Goal: Task Accomplishment & Management: Complete application form

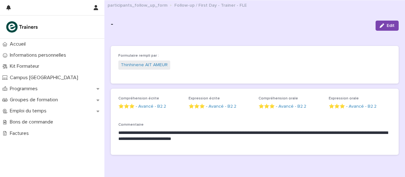
scroll to position [32, 0]
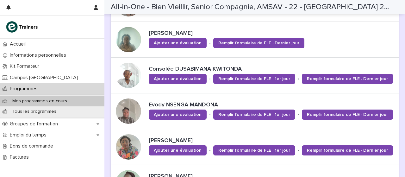
scroll to position [318, 0]
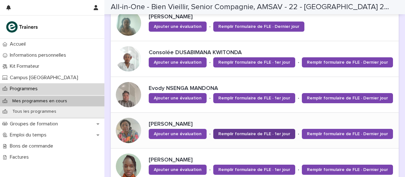
click at [242, 129] on link "Remplir formulaire de FLE · 1er jour" at bounding box center [254, 134] width 82 height 10
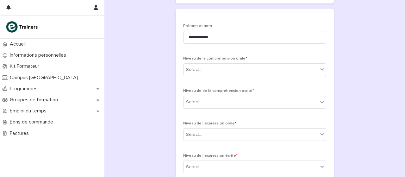
scroll to position [132, 0]
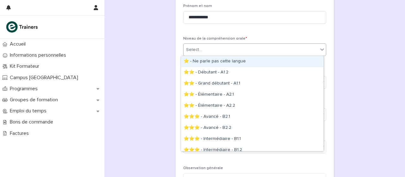
click at [319, 50] on icon at bounding box center [322, 49] width 6 height 6
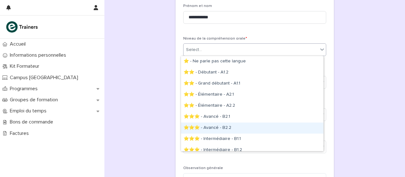
click at [241, 126] on div "⭐⭐⭐ - Avancé - B2.2" at bounding box center [252, 127] width 142 height 11
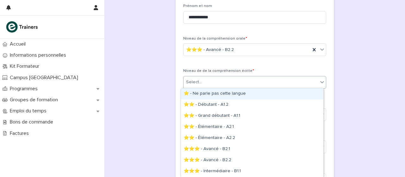
click at [319, 79] on icon at bounding box center [322, 82] width 6 height 6
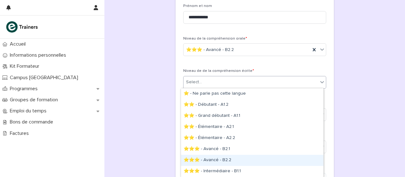
click at [240, 158] on div "⭐⭐⭐ - Avancé - B2.2" at bounding box center [252, 160] width 142 height 11
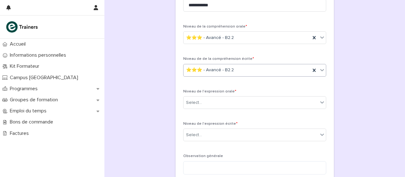
scroll to position [151, 0]
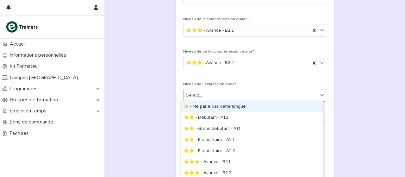
click at [314, 95] on div "Select..." at bounding box center [250, 95] width 134 height 10
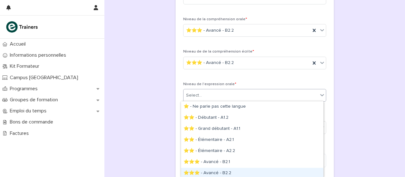
click at [227, 171] on div "⭐⭐⭐ - Avancé - B2.2" at bounding box center [252, 173] width 142 height 11
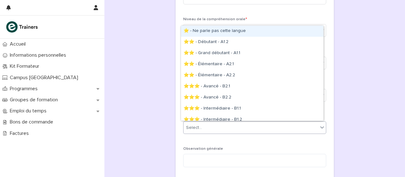
click at [308, 133] on div "Select..." at bounding box center [254, 127] width 143 height 13
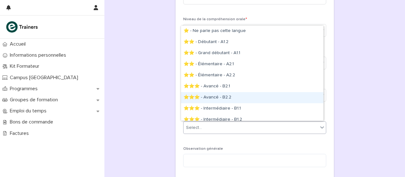
click at [234, 100] on div "⭐⭐⭐ - Avancé - B2.2" at bounding box center [252, 97] width 142 height 11
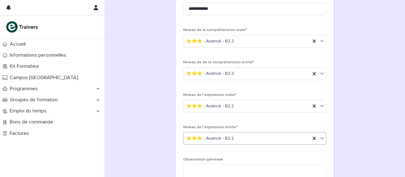
scroll to position [139, 0]
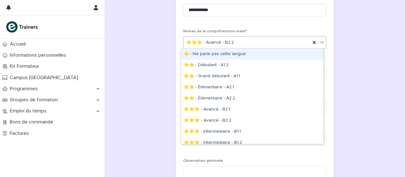
click at [322, 40] on icon at bounding box center [322, 42] width 6 height 6
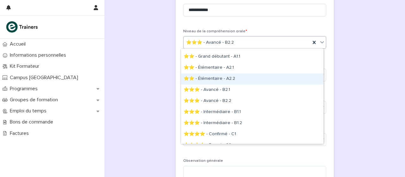
scroll to position [21, 0]
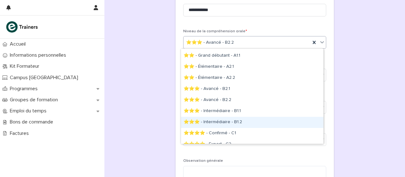
click at [227, 124] on div "⭐⭐⭐ - Intermédiaire - B1.2" at bounding box center [252, 122] width 142 height 11
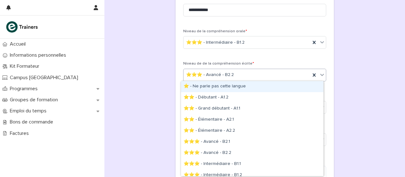
click at [320, 75] on icon at bounding box center [322, 75] width 6 height 6
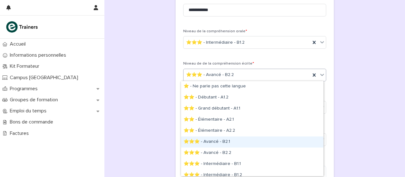
click at [246, 138] on div "⭐⭐⭐ - Avancé - B2.1" at bounding box center [252, 141] width 142 height 11
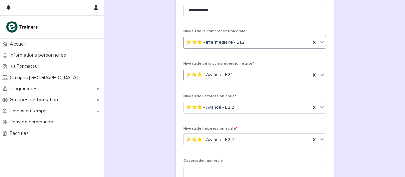
click at [319, 47] on div at bounding box center [322, 41] width 8 height 11
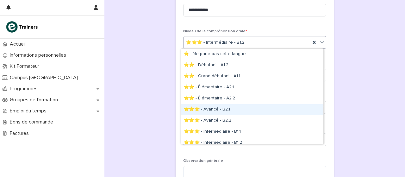
click at [248, 109] on div "⭐⭐⭐ - Avancé - B2.1" at bounding box center [252, 109] width 142 height 11
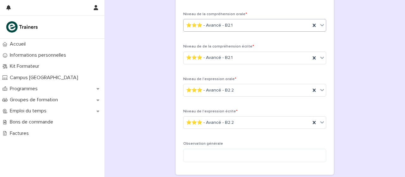
scroll to position [157, 0]
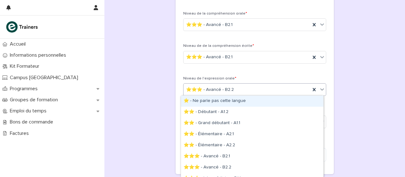
click at [321, 91] on icon at bounding box center [322, 89] width 6 height 6
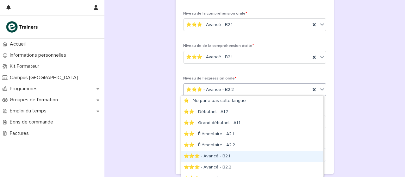
click at [214, 158] on div "⭐⭐⭐ - Avancé - B2.1" at bounding box center [252, 156] width 142 height 11
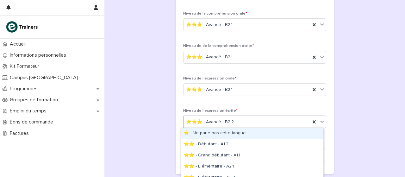
click at [320, 124] on icon at bounding box center [322, 121] width 6 height 6
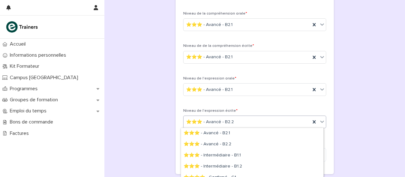
scroll to position [57, 0]
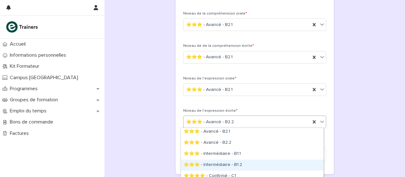
click at [258, 162] on div "⭐⭐⭐ - Intermédiaire - B1.2" at bounding box center [252, 164] width 142 height 11
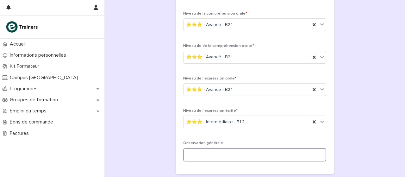
click at [255, 153] on textarea at bounding box center [254, 155] width 143 height 14
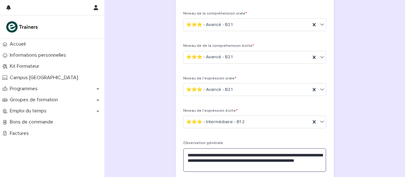
click at [222, 163] on textarea "**********" at bounding box center [254, 160] width 143 height 24
drag, startPoint x: 222, startPoint y: 163, endPoint x: 210, endPoint y: 159, distance: 13.0
click at [210, 159] on textarea "**********" at bounding box center [254, 160] width 143 height 24
click at [218, 162] on textarea "**********" at bounding box center [254, 160] width 143 height 24
click at [201, 159] on textarea "**********" at bounding box center [254, 160] width 143 height 24
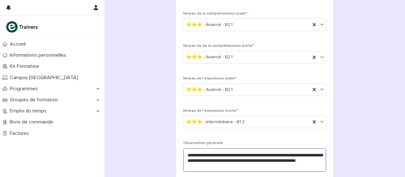
click at [207, 159] on textarea "**********" at bounding box center [254, 160] width 143 height 24
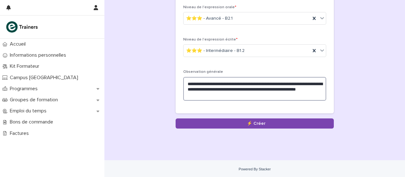
scroll to position [229, 0]
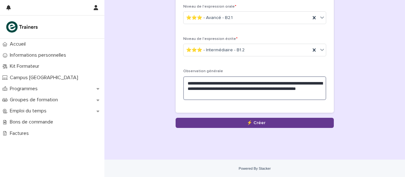
type textarea "**********"
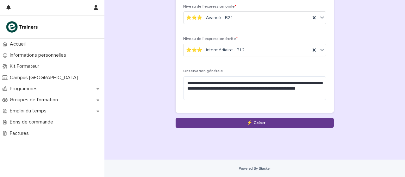
click at [221, 118] on button "Save" at bounding box center [255, 123] width 158 height 10
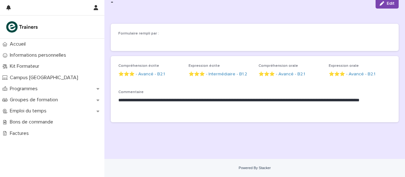
scroll to position [32, 0]
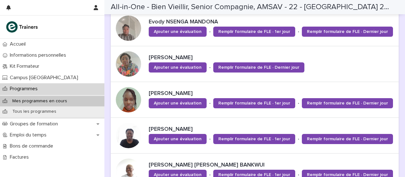
scroll to position [416, 0]
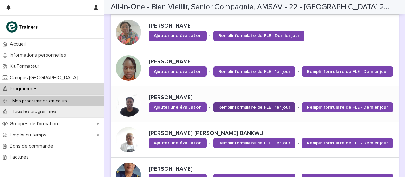
click at [242, 106] on span "Remplir formulaire de FLE · 1er jour" at bounding box center [254, 107] width 72 height 4
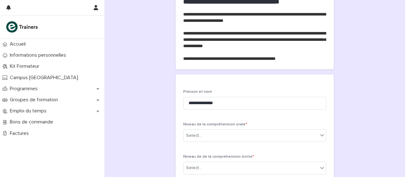
scroll to position [57, 0]
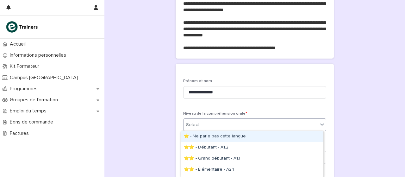
click at [320, 124] on icon at bounding box center [322, 124] width 4 height 2
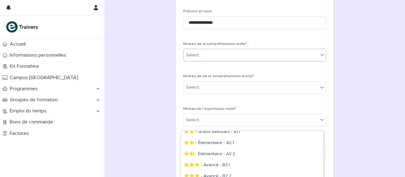
scroll to position [41, 0]
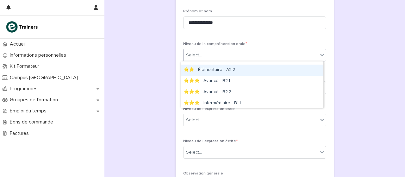
drag, startPoint x: 239, startPoint y: 76, endPoint x: 238, endPoint y: 72, distance: 4.0
click at [238, 72] on div "⭐⭐ - Élémentaire - A2.2" at bounding box center [252, 70] width 142 height 11
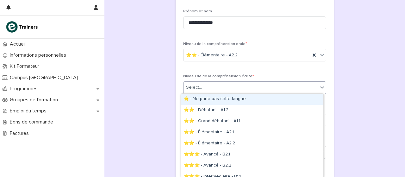
click at [320, 90] on div at bounding box center [322, 87] width 8 height 11
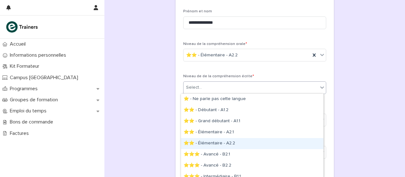
click at [232, 143] on div "⭐⭐ - Élémentaire - A2.2" at bounding box center [252, 143] width 142 height 11
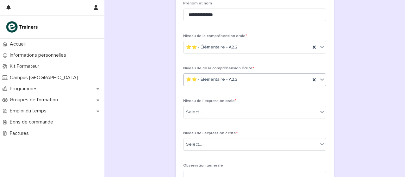
scroll to position [135, 0]
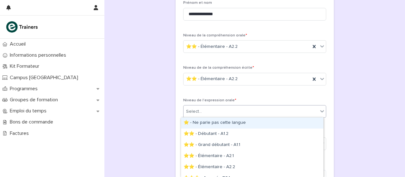
click at [321, 109] on icon at bounding box center [322, 111] width 6 height 6
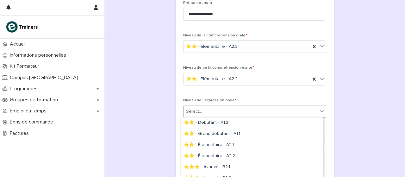
scroll to position [13, 0]
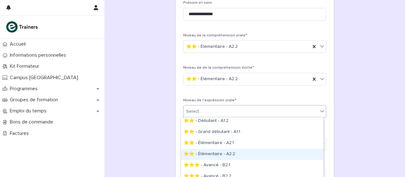
click at [239, 153] on div "⭐⭐ - Élémentaire - A2.2" at bounding box center [252, 154] width 142 height 11
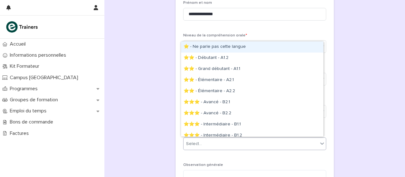
click at [319, 142] on icon at bounding box center [322, 143] width 6 height 6
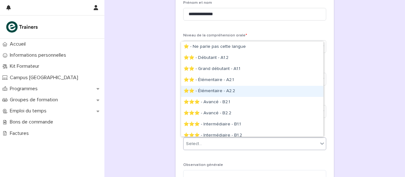
click at [235, 95] on div "⭐⭐ - Élémentaire - A2.2" at bounding box center [252, 91] width 142 height 11
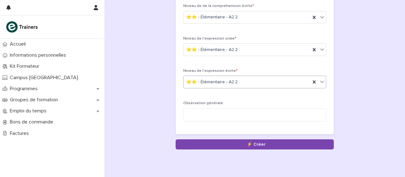
scroll to position [202, 0]
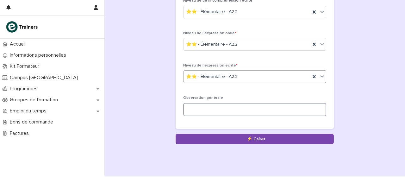
click at [270, 103] on textarea at bounding box center [254, 110] width 143 height 14
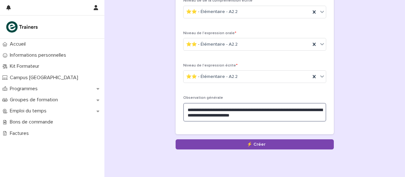
click at [240, 114] on textarea "**********" at bounding box center [254, 112] width 143 height 19
click at [190, 116] on textarea "**********" at bounding box center [254, 112] width 143 height 19
click at [230, 115] on textarea "**********" at bounding box center [254, 112] width 143 height 19
click at [292, 113] on textarea "**********" at bounding box center [254, 112] width 143 height 19
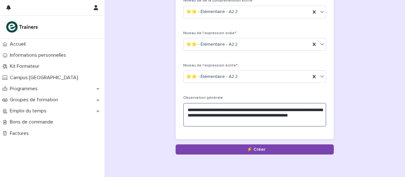
click at [206, 120] on textarea "**********" at bounding box center [254, 115] width 143 height 24
click at [227, 118] on textarea "**********" at bounding box center [254, 115] width 143 height 24
click at [277, 110] on textarea "**********" at bounding box center [254, 115] width 143 height 24
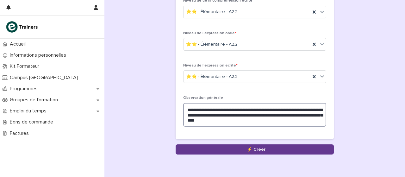
type textarea "**********"
click at [263, 151] on button "Save" at bounding box center [255, 149] width 158 height 10
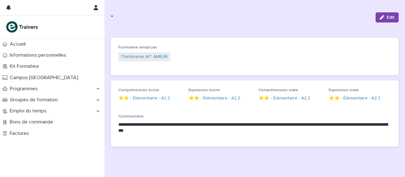
scroll to position [32, 0]
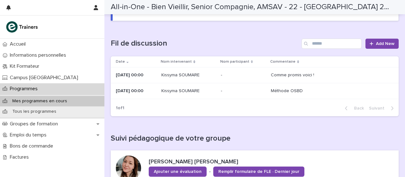
scroll to position [105, 0]
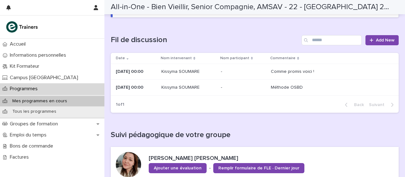
click at [283, 71] on div "Comme promis voici !" at bounding box center [292, 71] width 43 height 5
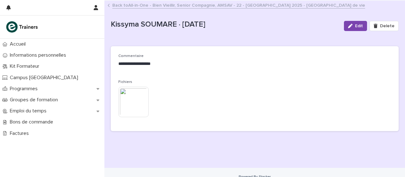
click at [139, 102] on img at bounding box center [133, 102] width 30 height 30
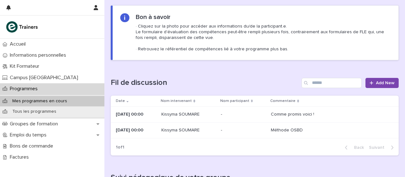
scroll to position [68, 0]
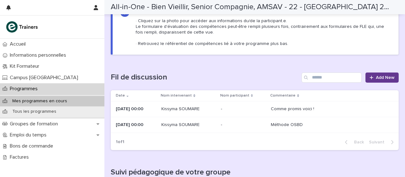
click at [377, 75] on link "Add New" at bounding box center [381, 77] width 33 height 10
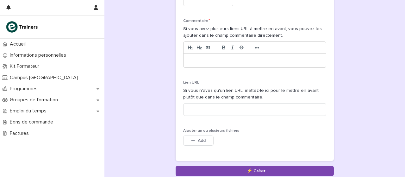
scroll to position [95, 0]
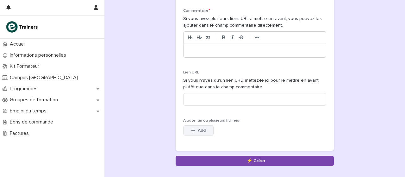
click at [198, 129] on span "Add" at bounding box center [202, 130] width 8 height 4
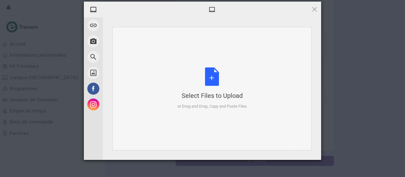
click at [204, 83] on div "Select Files to Upload or Drag and Drop, Copy and Paste Files" at bounding box center [211, 88] width 69 height 42
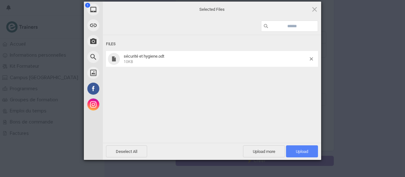
click at [302, 148] on span "Upload 1" at bounding box center [302, 151] width 32 height 12
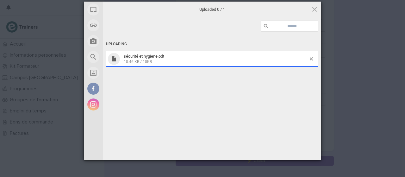
scroll to position [106, 0]
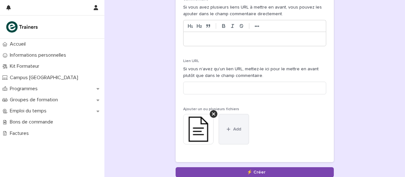
click at [227, 129] on icon "button" at bounding box center [228, 128] width 3 height 3
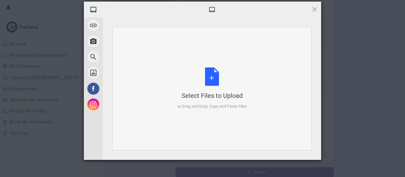
click at [215, 78] on div "Select Files to Upload or Drag and Drop, Copy and Paste Files" at bounding box center [211, 88] width 69 height 42
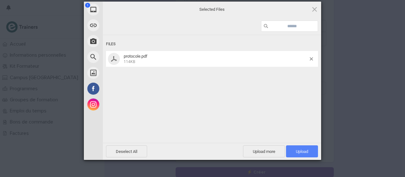
click at [302, 153] on span "Upload 1" at bounding box center [302, 151] width 12 height 5
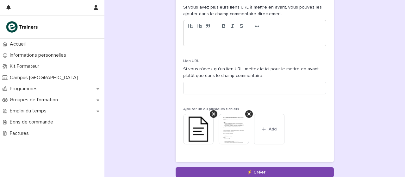
click at [190, 132] on img at bounding box center [198, 129] width 30 height 30
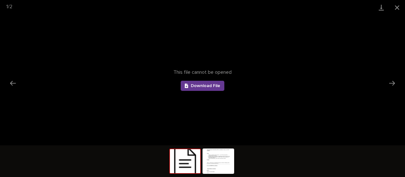
scroll to position [0, 0]
click at [205, 84] on span "Download File" at bounding box center [205, 86] width 29 height 4
click at [11, 82] on button "Previous slide" at bounding box center [12, 83] width 13 height 12
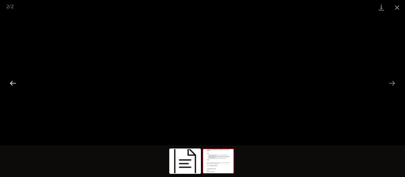
click at [11, 82] on button "Previous slide" at bounding box center [12, 83] width 13 height 12
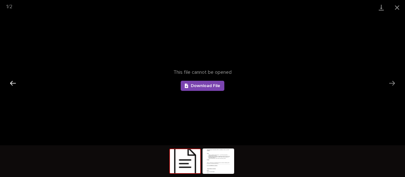
click at [11, 82] on button "Previous slide" at bounding box center [12, 83] width 13 height 12
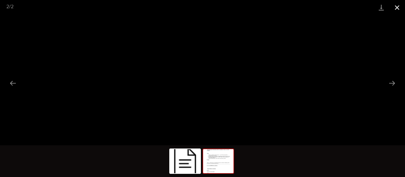
click at [399, 4] on button "Close gallery" at bounding box center [397, 7] width 16 height 15
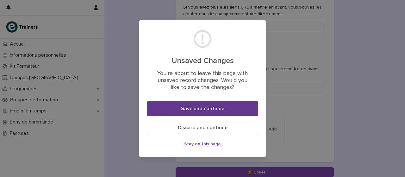
click at [211, 103] on button "Save and continue" at bounding box center [202, 108] width 111 height 15
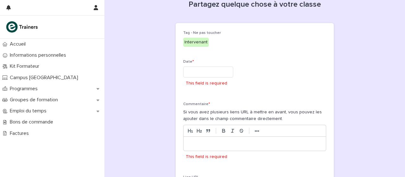
scroll to position [5, 0]
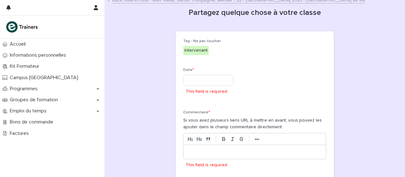
click at [209, 78] on input "text" at bounding box center [208, 80] width 50 height 11
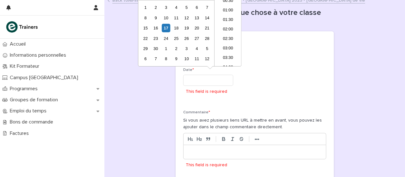
scroll to position [231, 0]
click at [228, 34] on li "14:30" at bounding box center [228, 35] width 27 height 9
type input "**********"
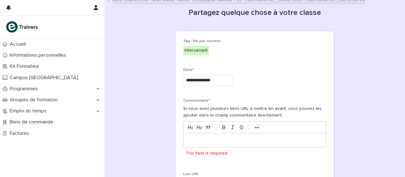
click at [250, 137] on p at bounding box center [254, 140] width 133 height 6
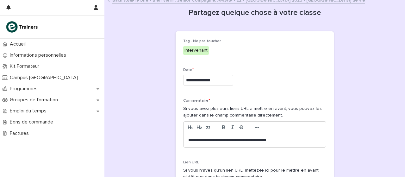
click at [220, 141] on p "**********" at bounding box center [254, 140] width 133 height 6
click at [217, 142] on p "**********" at bounding box center [254, 140] width 133 height 6
click at [243, 139] on p "**********" at bounding box center [254, 140] width 133 height 6
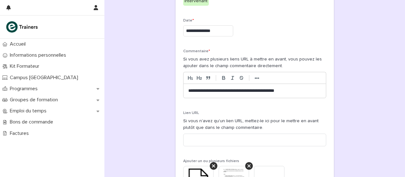
scroll to position [57, 0]
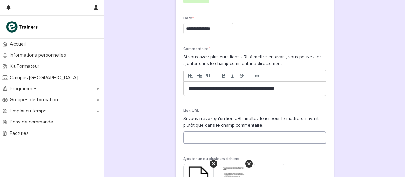
click at [202, 136] on input at bounding box center [254, 137] width 143 height 13
paste input "**********"
type input "**********"
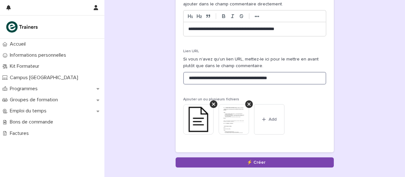
scroll to position [156, 0]
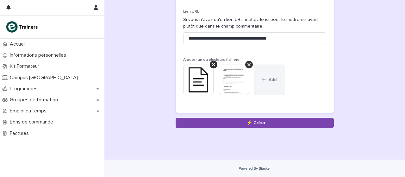
click at [259, 79] on button "Add" at bounding box center [269, 80] width 30 height 30
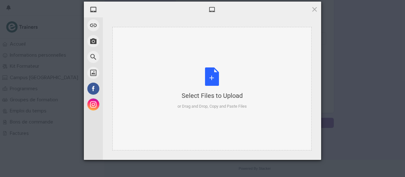
click at [213, 80] on div "Select Files to Upload or Drag and Drop, Copy and Paste Files" at bounding box center [211, 88] width 69 height 42
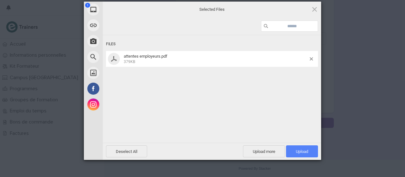
click at [299, 152] on span "Upload 1" at bounding box center [302, 151] width 12 height 5
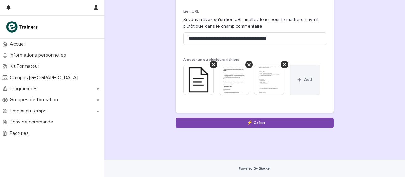
click at [297, 79] on icon "button" at bounding box center [299, 80] width 4 height 4
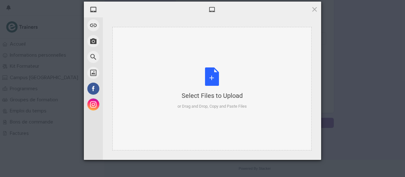
click at [211, 78] on div "Select Files to Upload or Drag and Drop, Copy and Paste Files" at bounding box center [211, 88] width 69 height 42
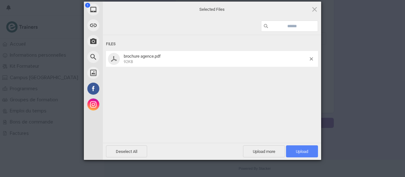
click at [294, 151] on span "Upload 1" at bounding box center [302, 151] width 32 height 12
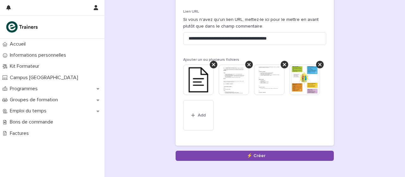
scroll to position [172, 0]
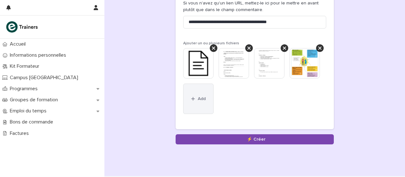
click at [191, 97] on icon "button" at bounding box center [192, 98] width 3 height 3
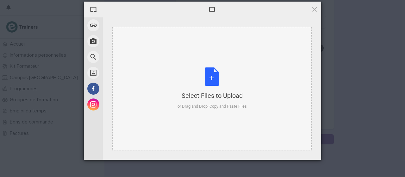
click at [211, 79] on div "Select Files to Upload or Drag and Drop, Copy and Paste Files" at bounding box center [211, 88] width 69 height 42
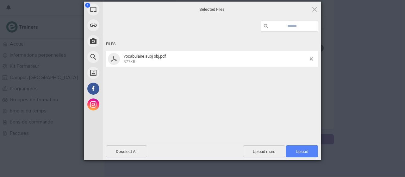
click at [299, 150] on span "Upload 1" at bounding box center [302, 151] width 12 height 5
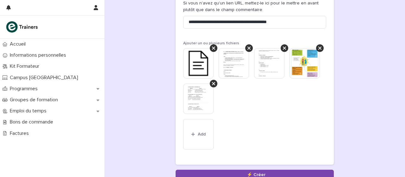
scroll to position [190, 0]
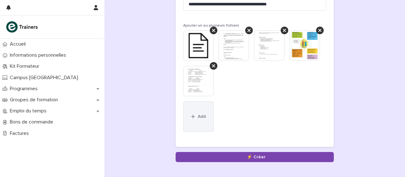
click at [191, 113] on button "Add" at bounding box center [198, 116] width 30 height 30
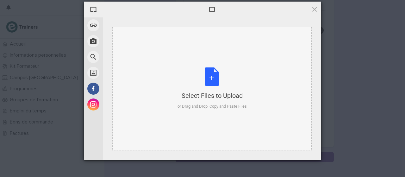
click at [213, 78] on div "Select Files to Upload or Drag and Drop, Copy and Paste Files" at bounding box center [211, 88] width 69 height 42
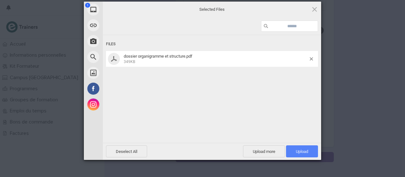
click at [297, 155] on span "Upload 1" at bounding box center [302, 151] width 32 height 12
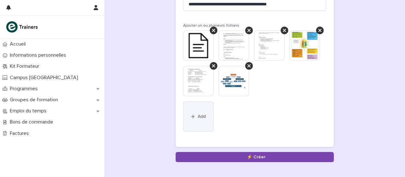
click at [191, 117] on icon "button" at bounding box center [193, 116] width 4 height 4
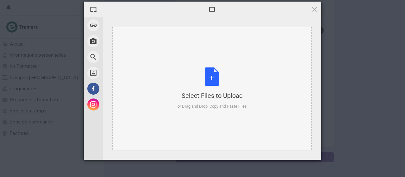
click at [215, 74] on div "Select Files to Upload or Drag and Drop, Copy and Paste Files" at bounding box center [211, 88] width 69 height 42
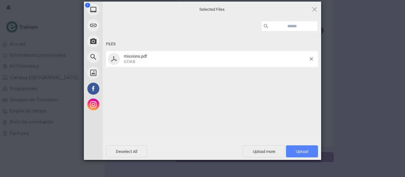
click at [300, 147] on span "Upload 1" at bounding box center [302, 151] width 32 height 12
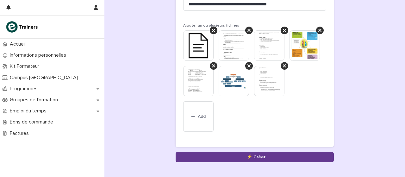
click at [259, 154] on button "Save" at bounding box center [255, 157] width 158 height 10
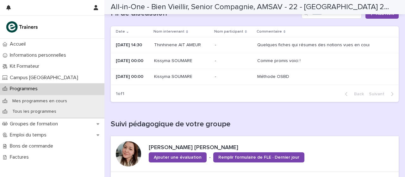
scroll to position [54, 0]
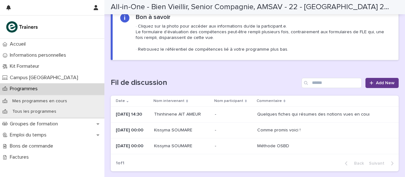
click at [379, 78] on link "Add New" at bounding box center [381, 83] width 33 height 10
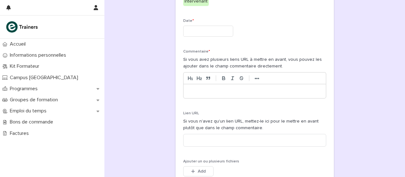
scroll to position [71, 0]
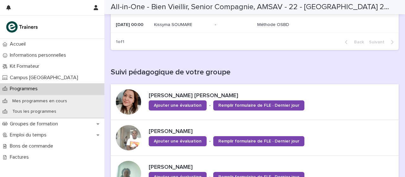
scroll to position [180, 0]
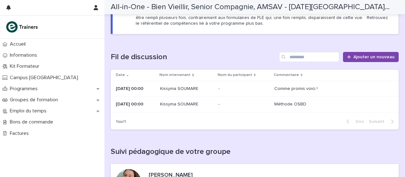
scroll to position [82, 0]
